Goal: Browse casually: Explore the website without a specific task or goal

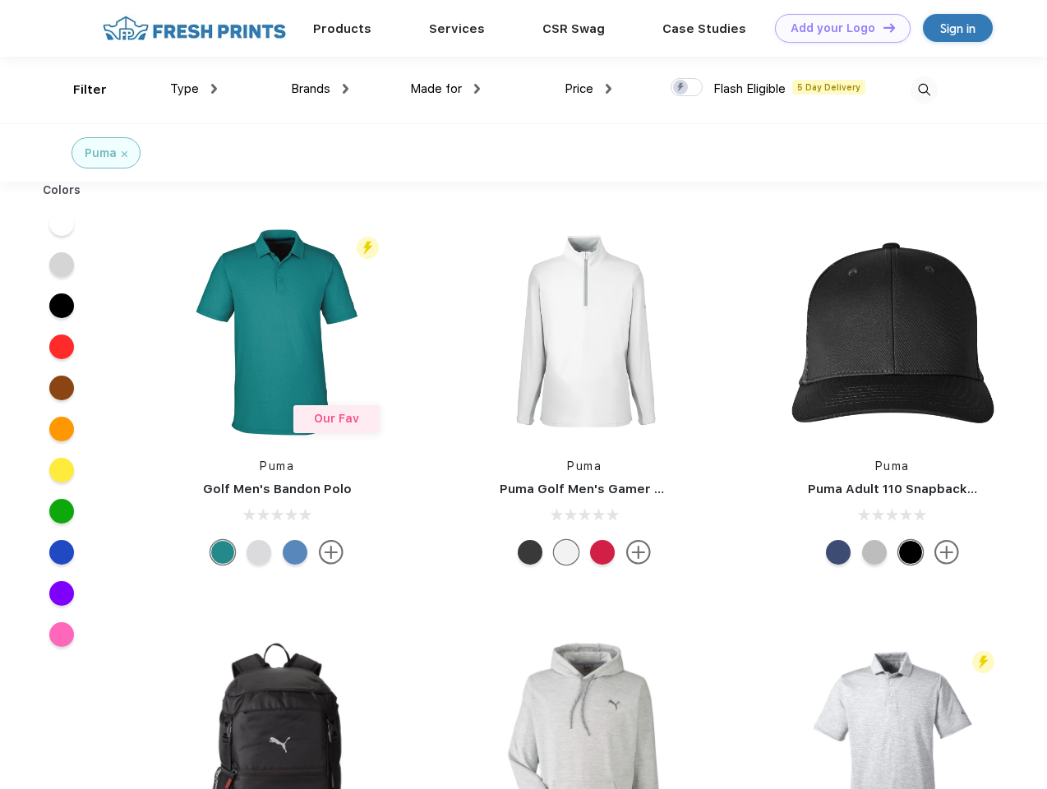
click at [837, 28] on link "Add your Logo Design Tool" at bounding box center [843, 28] width 136 height 29
click at [0, 0] on div "Design Tool" at bounding box center [0, 0] width 0 height 0
click at [882, 27] on link "Add your Logo Design Tool" at bounding box center [843, 28] width 136 height 29
click at [79, 90] on div "Filter" at bounding box center [90, 90] width 34 height 19
click at [194, 89] on span "Type" at bounding box center [184, 88] width 29 height 15
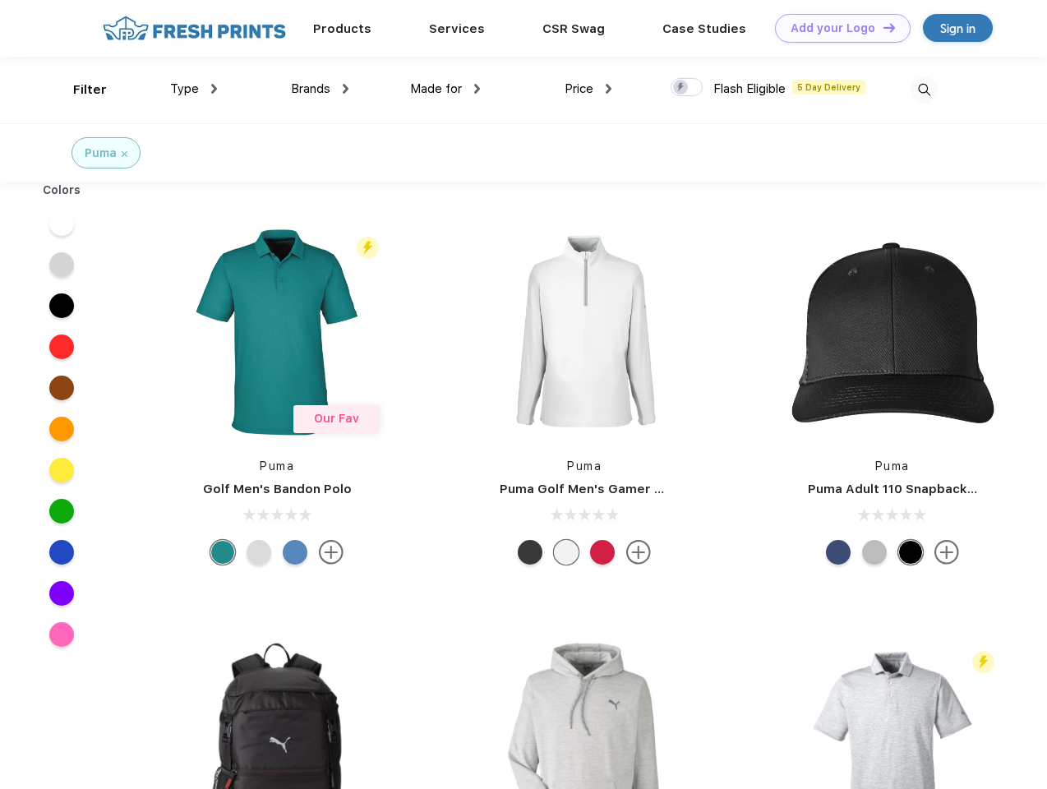
click at [320, 89] on span "Brands" at bounding box center [310, 88] width 39 height 15
click at [446, 89] on span "Made for" at bounding box center [436, 88] width 52 height 15
click at [589, 89] on span "Price" at bounding box center [579, 88] width 29 height 15
click at [687, 88] on div at bounding box center [687, 87] width 32 height 18
click at [682, 88] on input "checkbox" at bounding box center [676, 82] width 11 height 11
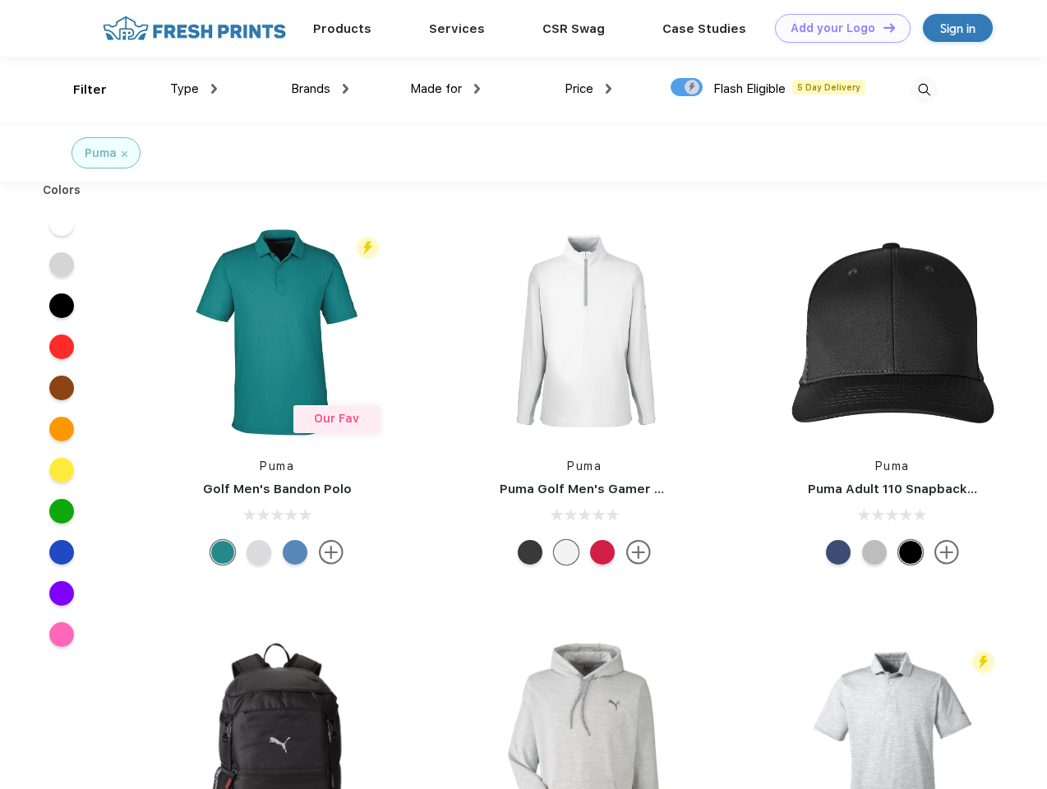
click at [924, 90] on img at bounding box center [924, 89] width 27 height 27
